Goal: Task Accomplishment & Management: Complete application form

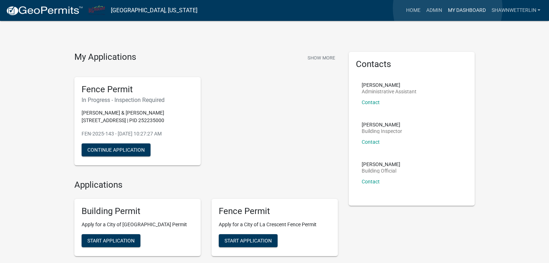
click at [447, 8] on link "My Dashboard" at bounding box center [466, 11] width 44 height 14
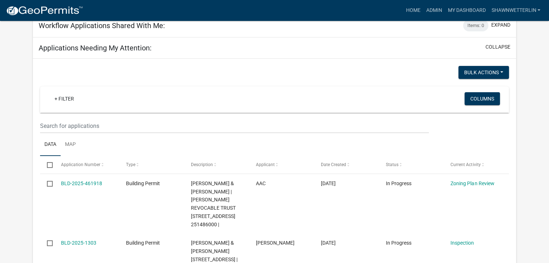
scroll to position [108, 0]
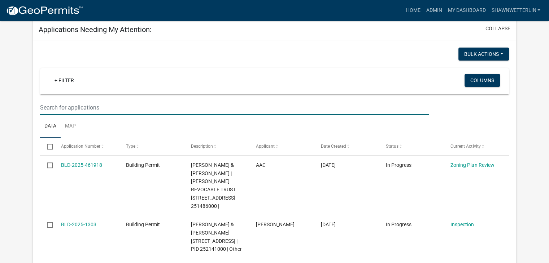
click at [50, 108] on input "text" at bounding box center [234, 107] width 389 height 15
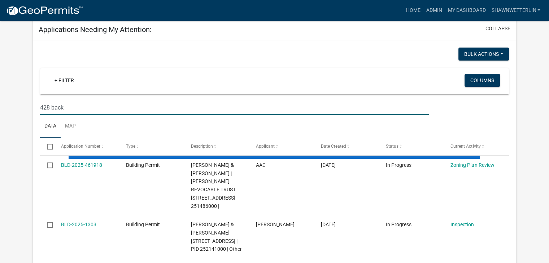
type input "428 back"
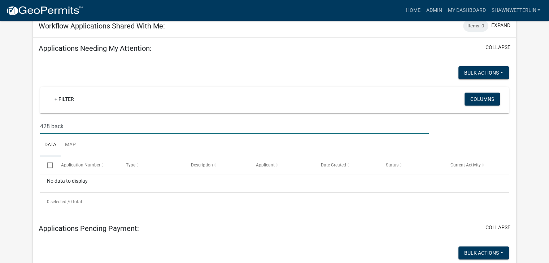
scroll to position [72, 0]
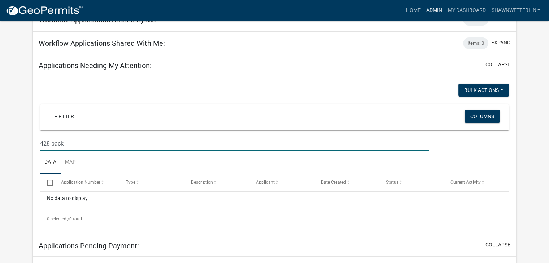
click at [436, 11] on link "Admin" at bounding box center [434, 11] width 22 height 14
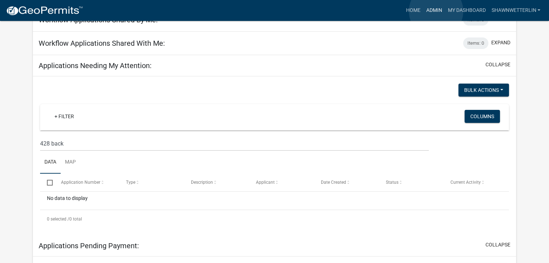
scroll to position [9, 0]
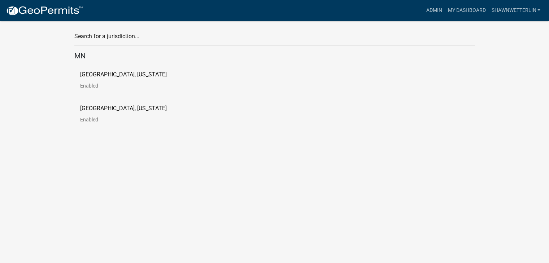
click at [82, 86] on p "Enabled" at bounding box center [129, 85] width 98 height 5
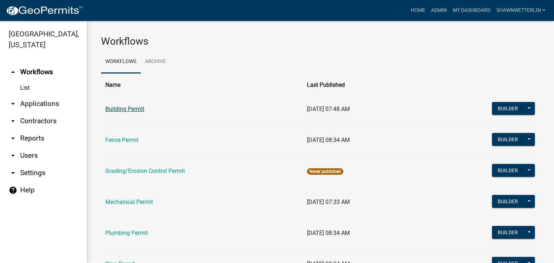
click at [114, 107] on link "Building Permit" at bounding box center [124, 109] width 39 height 7
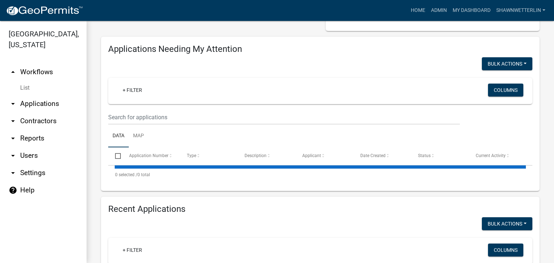
scroll to position [144, 0]
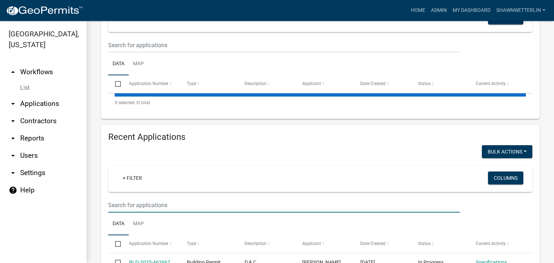
click at [118, 53] on input "text" at bounding box center [284, 45] width 352 height 15
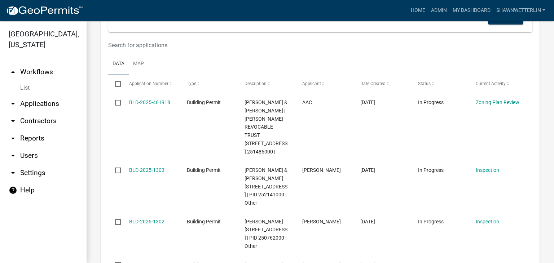
scroll to position [711, 0]
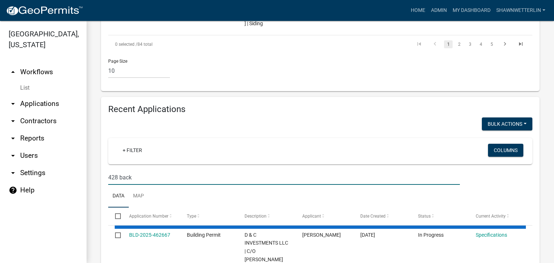
type input "428 back"
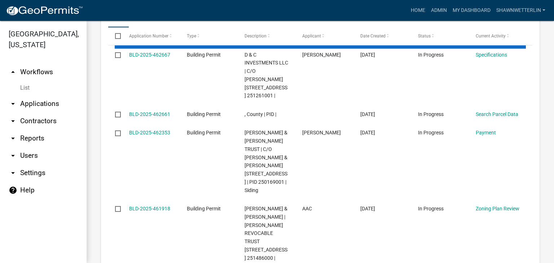
scroll to position [857, 0]
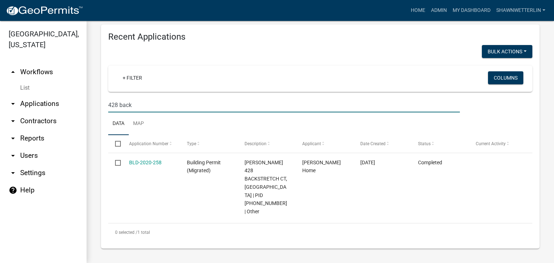
click at [42, 105] on link "arrow_drop_down Applications" at bounding box center [43, 103] width 87 height 17
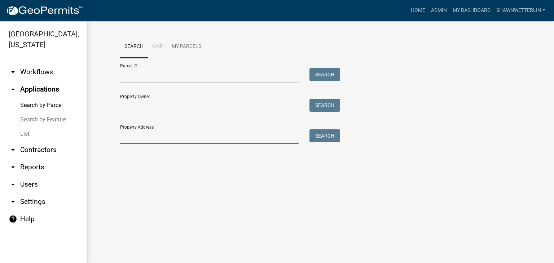
click at [129, 139] on input "Property Address:" at bounding box center [209, 137] width 179 height 15
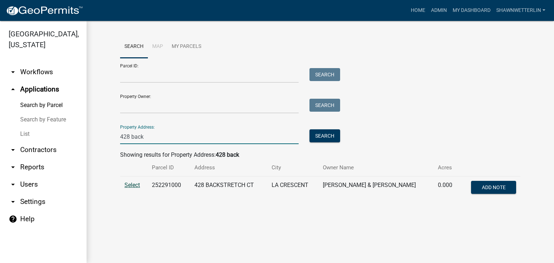
type input "428 back"
click at [130, 185] on span "Select" at bounding box center [132, 185] width 16 height 7
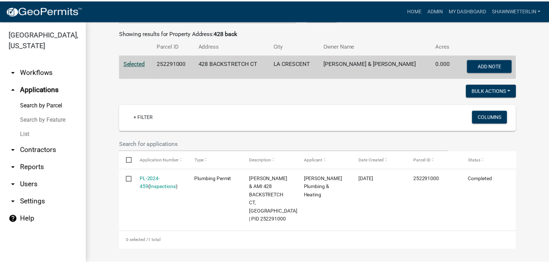
scroll to position [123, 0]
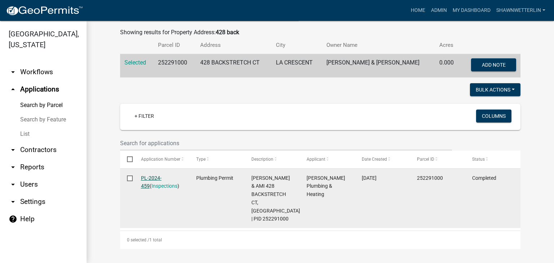
click at [158, 179] on link "PL-2024-459" at bounding box center [151, 182] width 21 height 14
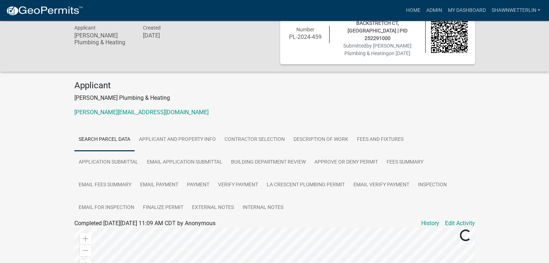
scroll to position [36, 0]
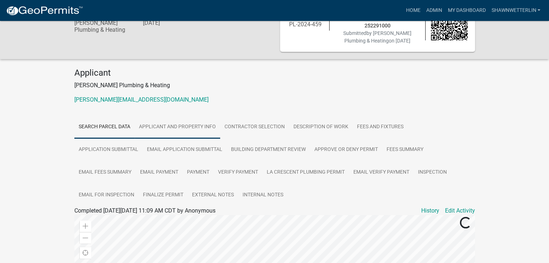
click at [166, 117] on link "Applicant and Property Info" at bounding box center [178, 127] width 86 height 23
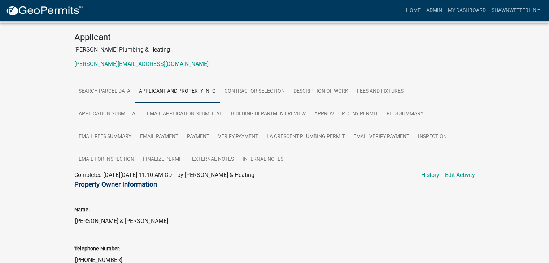
scroll to position [0, 0]
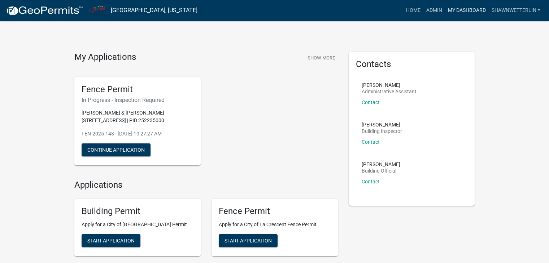
click at [449, 9] on link "My Dashboard" at bounding box center [466, 11] width 44 height 14
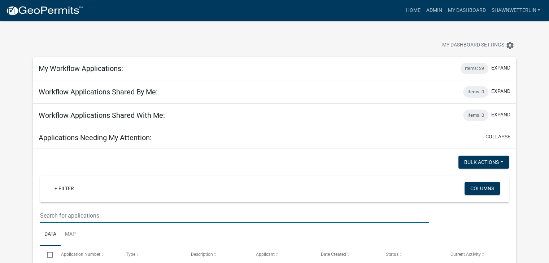
click at [119, 210] on input "text" at bounding box center [234, 216] width 389 height 15
type input "ambrosia"
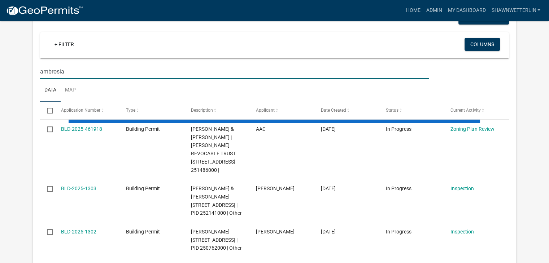
scroll to position [180, 0]
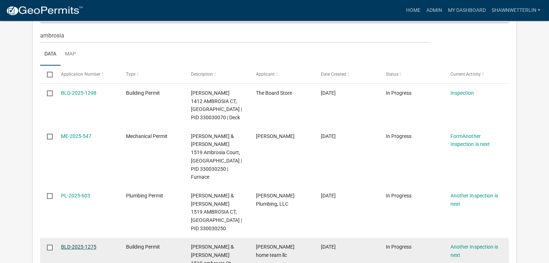
click at [75, 244] on link "BLD-2025-1275" at bounding box center [78, 247] width 35 height 6
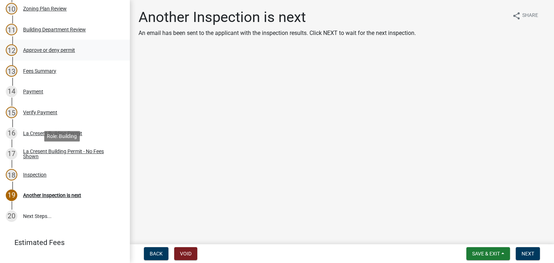
scroll to position [361, 0]
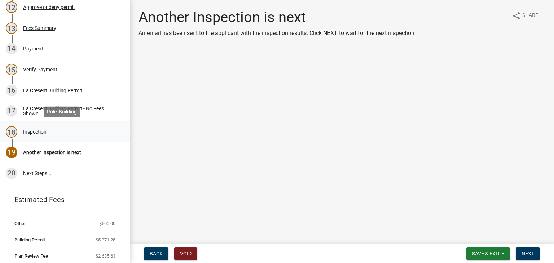
click at [43, 132] on div "Inspection" at bounding box center [34, 132] width 23 height 5
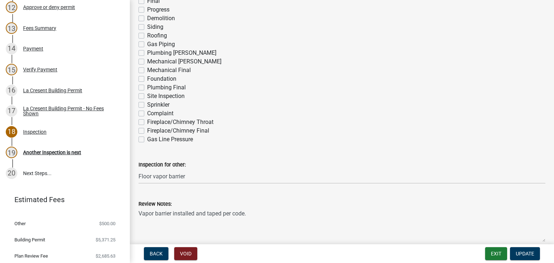
scroll to position [108, 0]
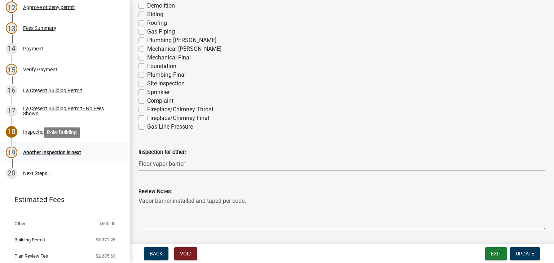
click at [72, 150] on div "Another Inspection is next" at bounding box center [52, 152] width 58 height 5
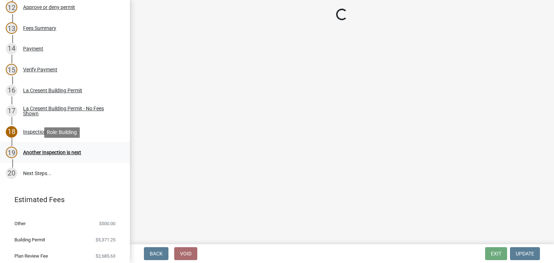
scroll to position [0, 0]
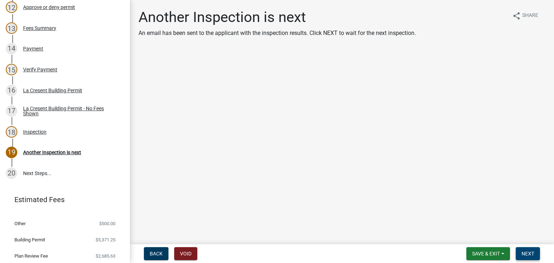
click at [529, 254] on span "Next" at bounding box center [528, 254] width 13 height 6
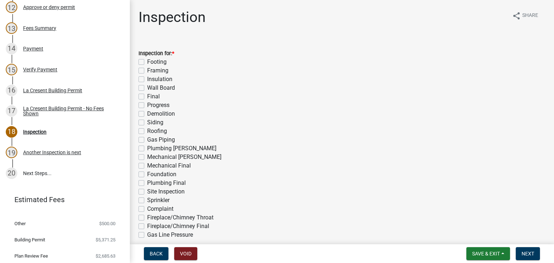
click at [147, 105] on label "Progress" at bounding box center [158, 105] width 22 height 9
click at [147, 105] on input "Progress" at bounding box center [149, 103] width 5 height 5
checkbox input "true"
checkbox input "false"
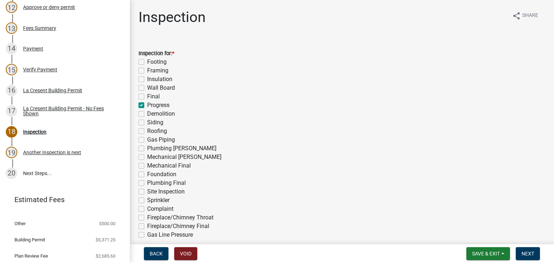
checkbox input "false"
checkbox input "true"
checkbox input "false"
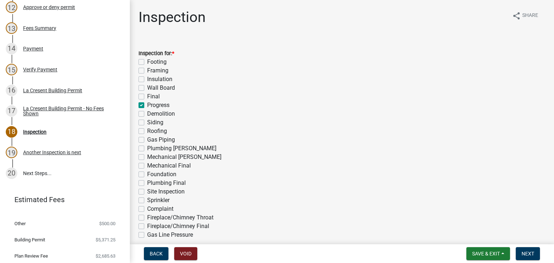
checkbox input "false"
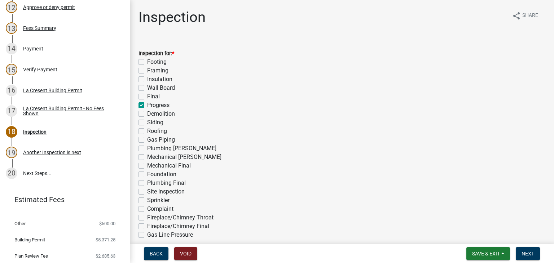
checkbox input "false"
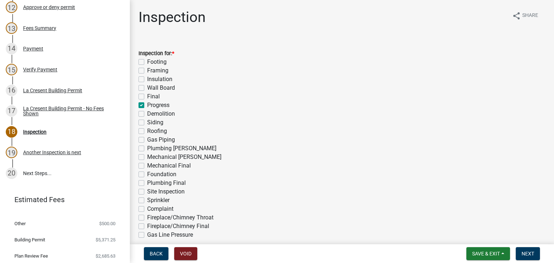
checkbox input "false"
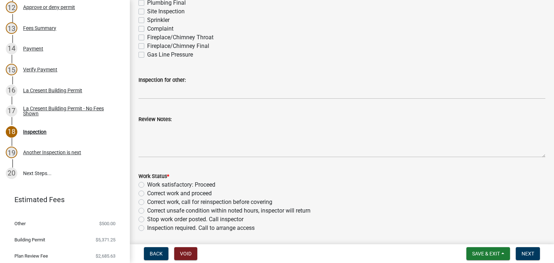
scroll to position [216, 0]
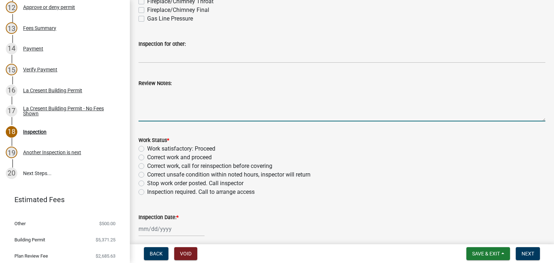
click at [175, 98] on textarea "Review Notes:" at bounding box center [342, 105] width 407 height 34
type textarea "P"
type textarea "Framing progress check. Install anchor bolts at double bottom plate."
click at [147, 156] on label "Correct work and proceed" at bounding box center [179, 157] width 65 height 9
click at [147, 156] on input "Correct work and proceed" at bounding box center [149, 155] width 5 height 5
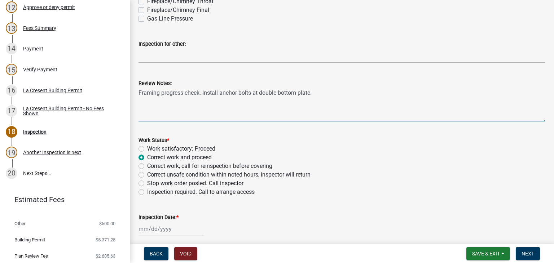
radio input "true"
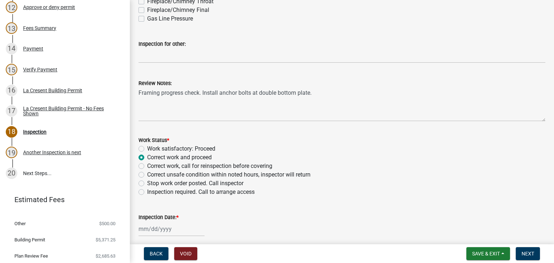
click at [154, 224] on div at bounding box center [172, 229] width 66 height 15
select select "8"
select select "2025"
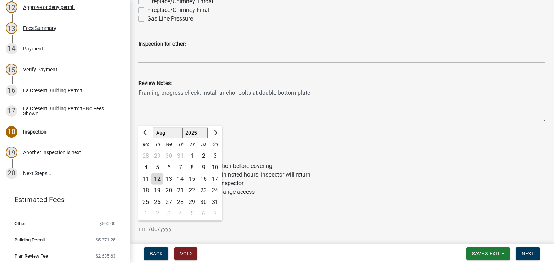
click at [158, 180] on div "12" at bounding box center [158, 180] width 12 height 12
type input "[DATE]"
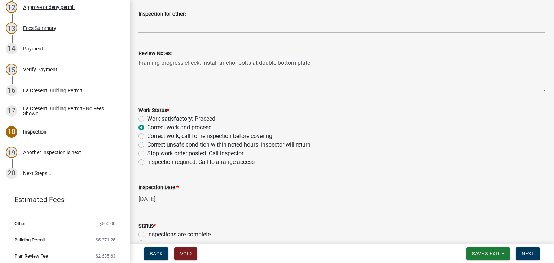
scroll to position [287, 0]
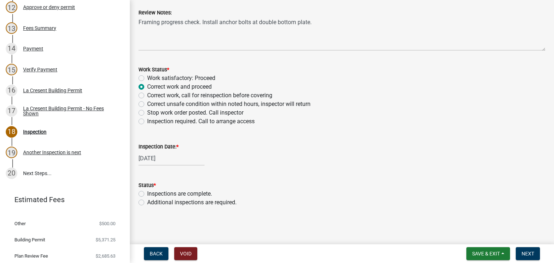
click at [147, 203] on label "Additional inspections are required." at bounding box center [191, 202] width 89 height 9
click at [147, 203] on input "Additional inspections are required." at bounding box center [149, 200] width 5 height 5
radio input "true"
click at [525, 256] on span "Next" at bounding box center [528, 254] width 13 height 6
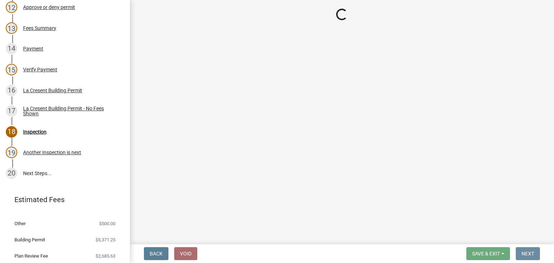
scroll to position [0, 0]
